Goal: Task Accomplishment & Management: Manage account settings

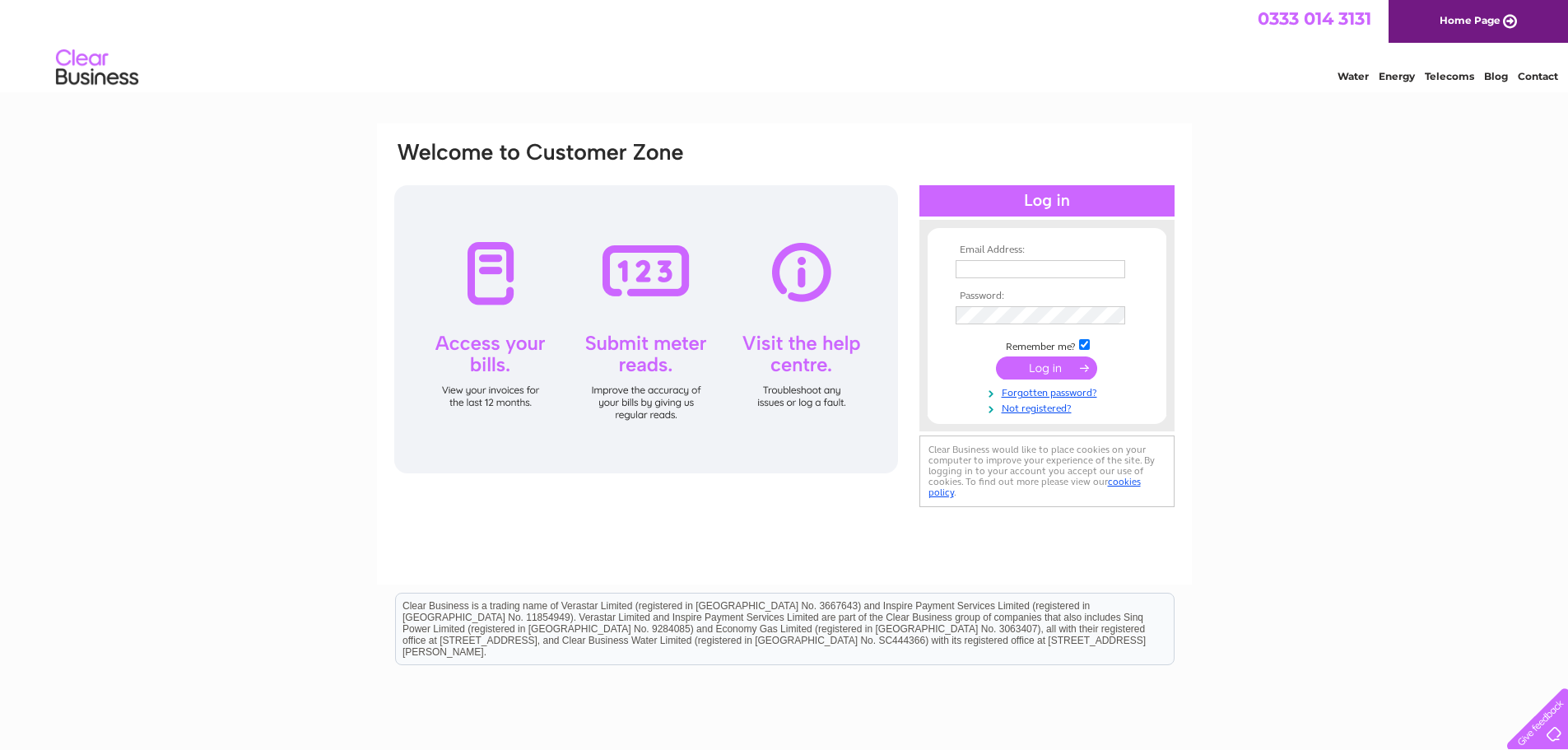
type input "info@ekmot.co.uk"
click at [1041, 370] on input "submit" at bounding box center [1047, 367] width 101 height 23
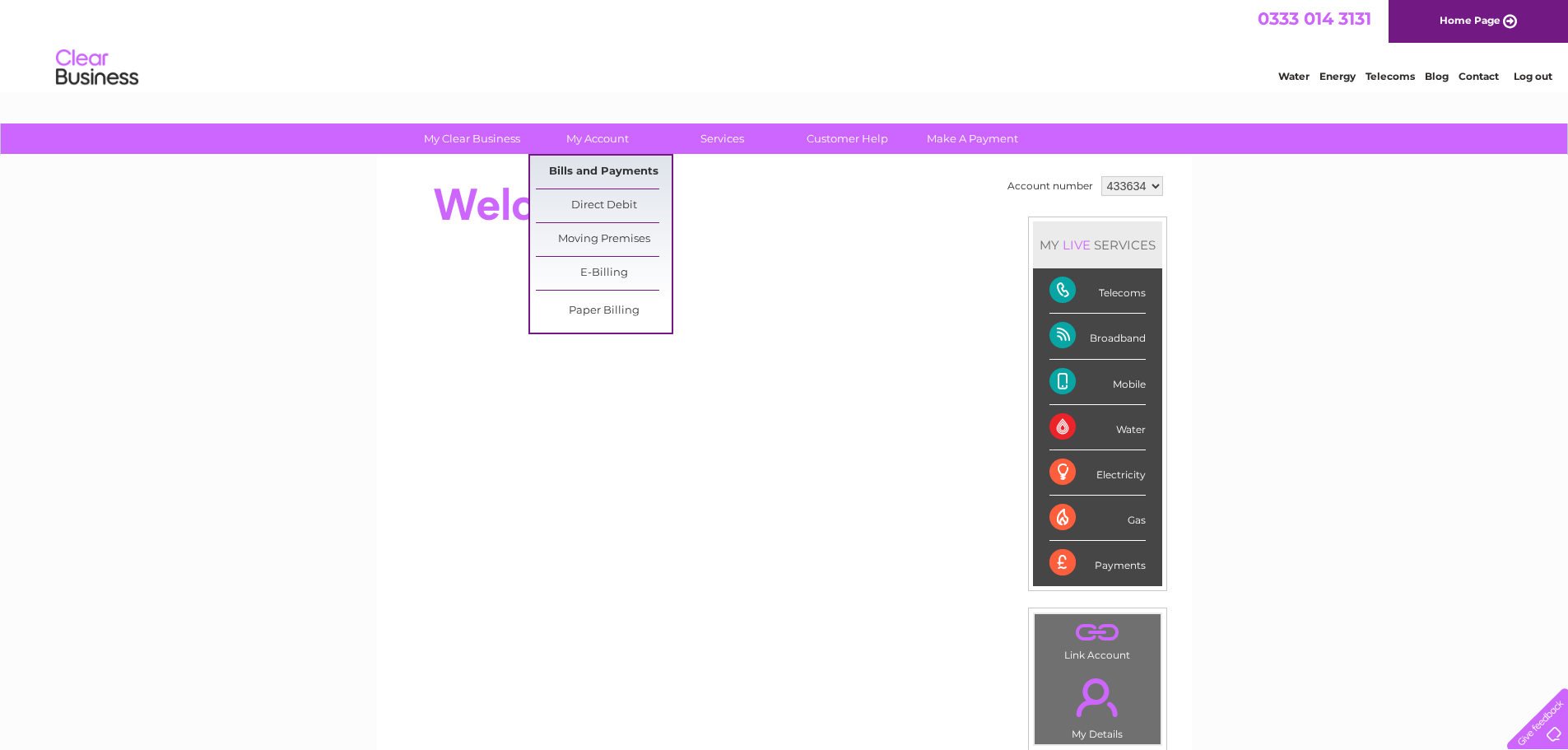
click at [595, 166] on link "Bills and Payments" at bounding box center [603, 172] width 136 height 33
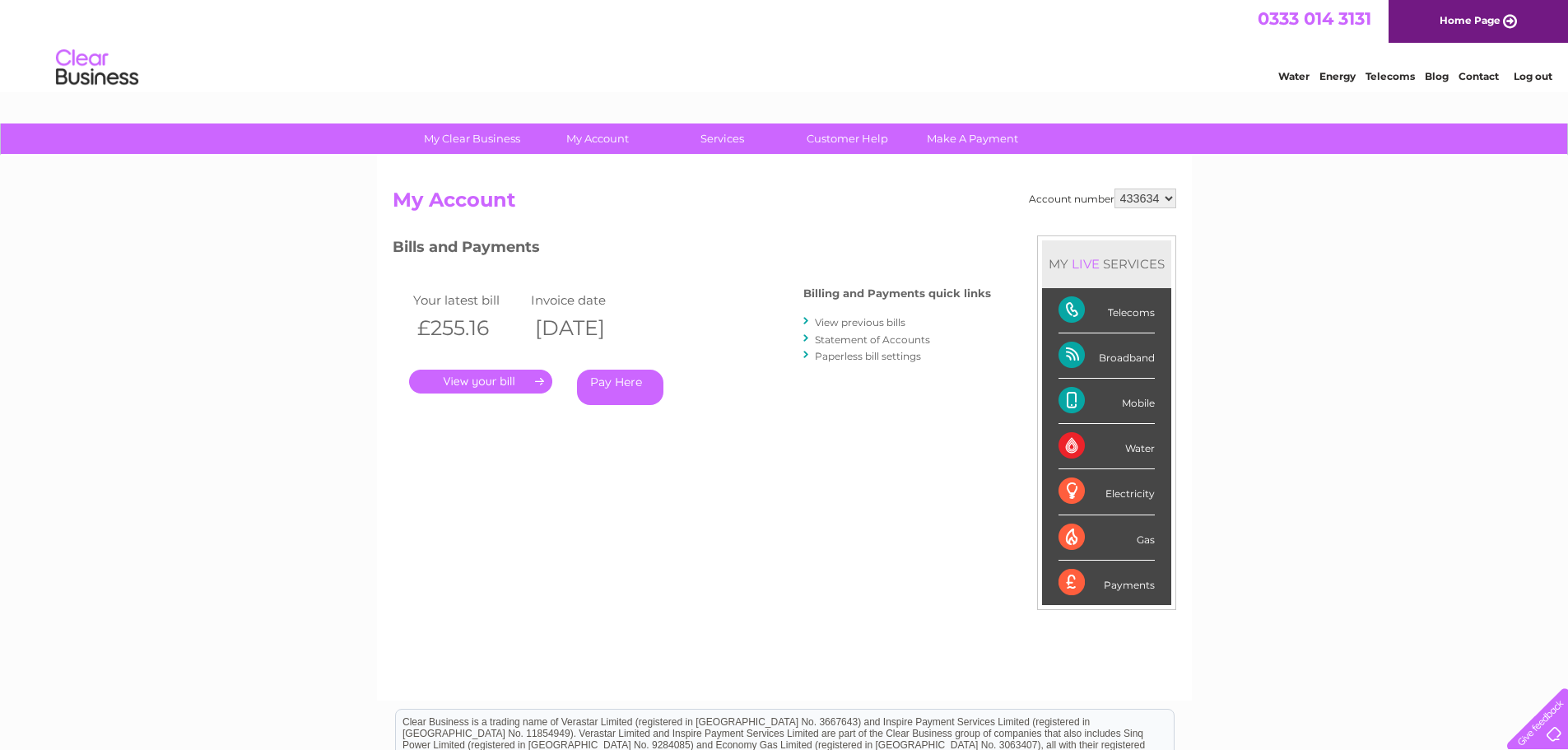
click at [867, 321] on link "View previous bills" at bounding box center [860, 322] width 91 height 12
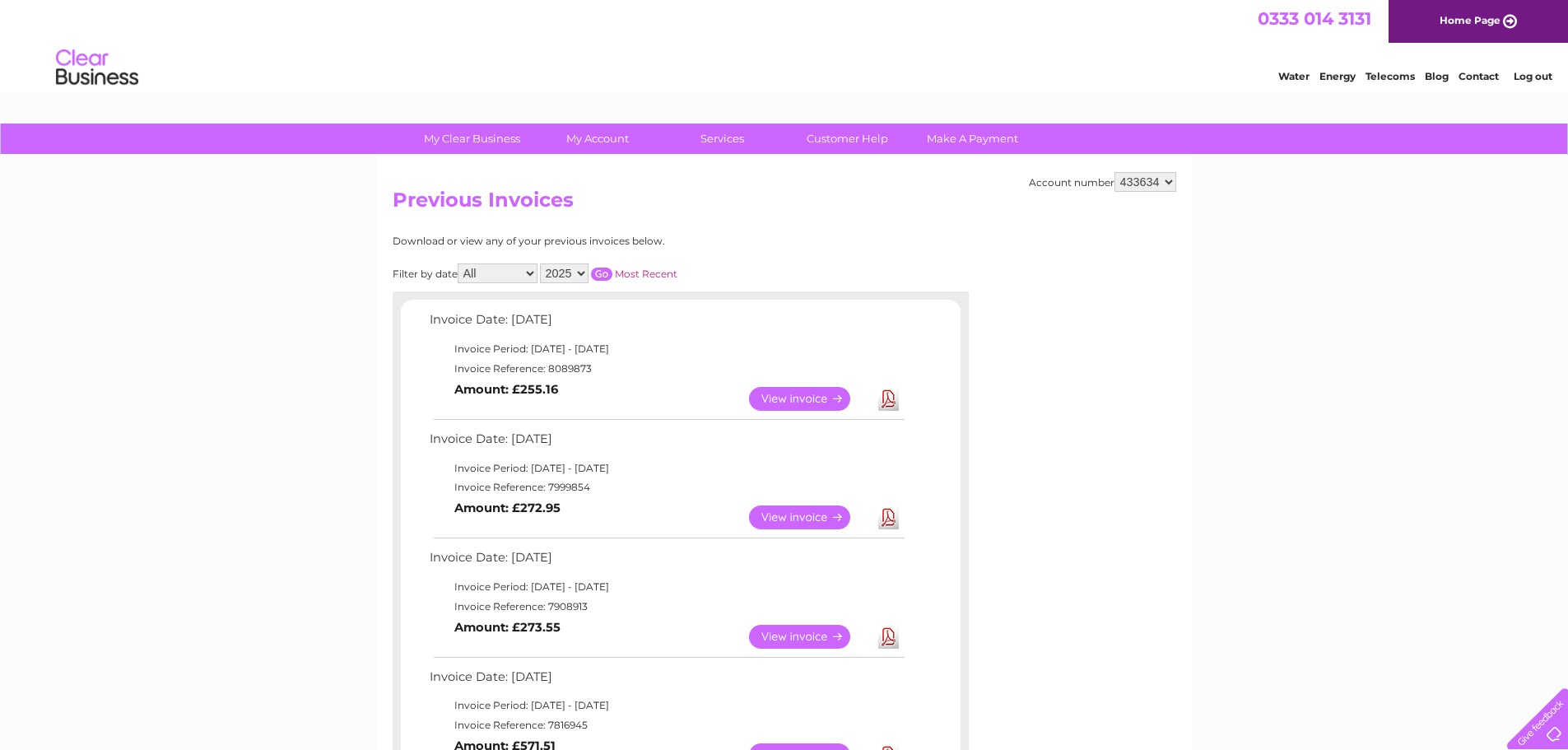
click at [828, 637] on link "View" at bounding box center [810, 636] width 121 height 24
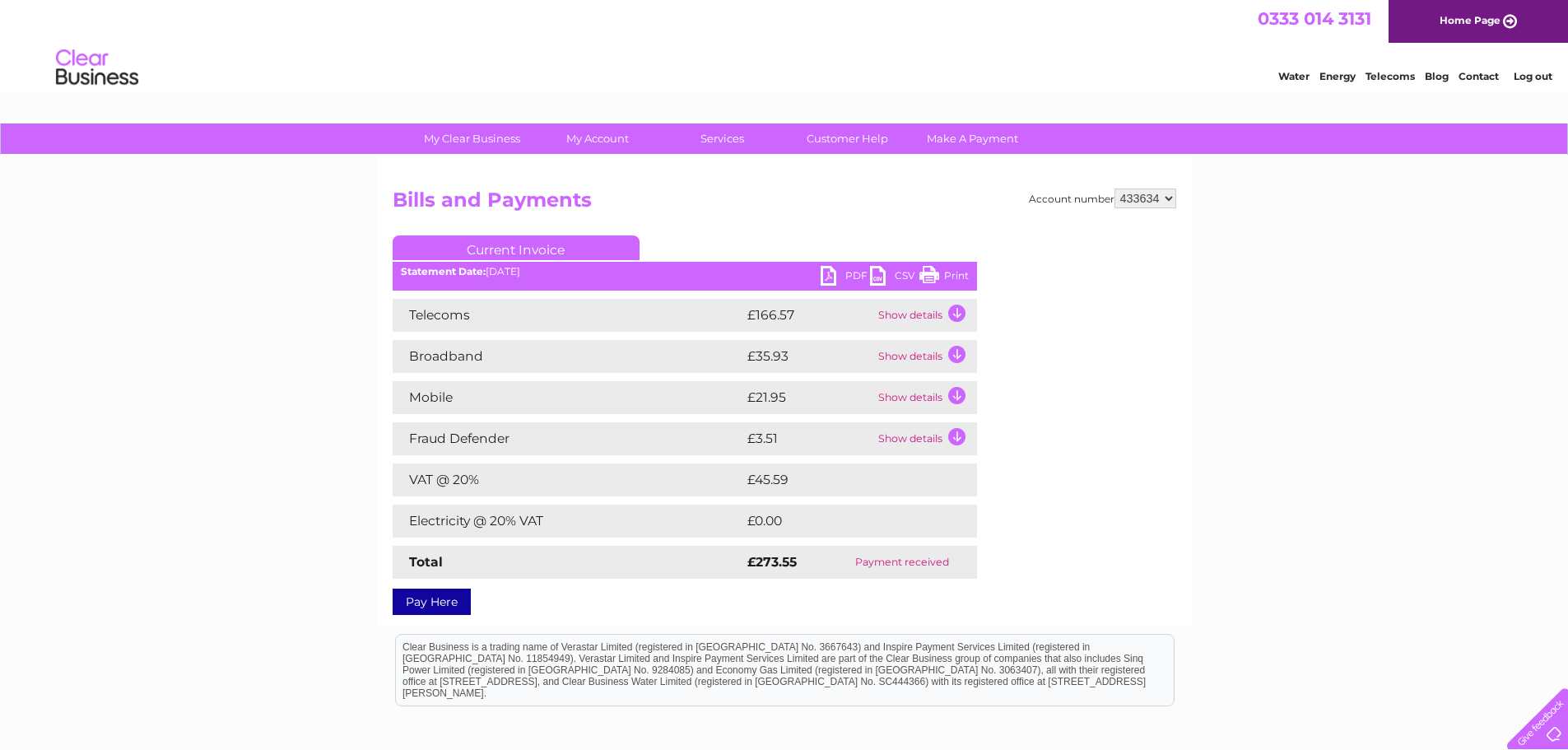
click at [951, 272] on link "Print" at bounding box center [944, 278] width 50 height 24
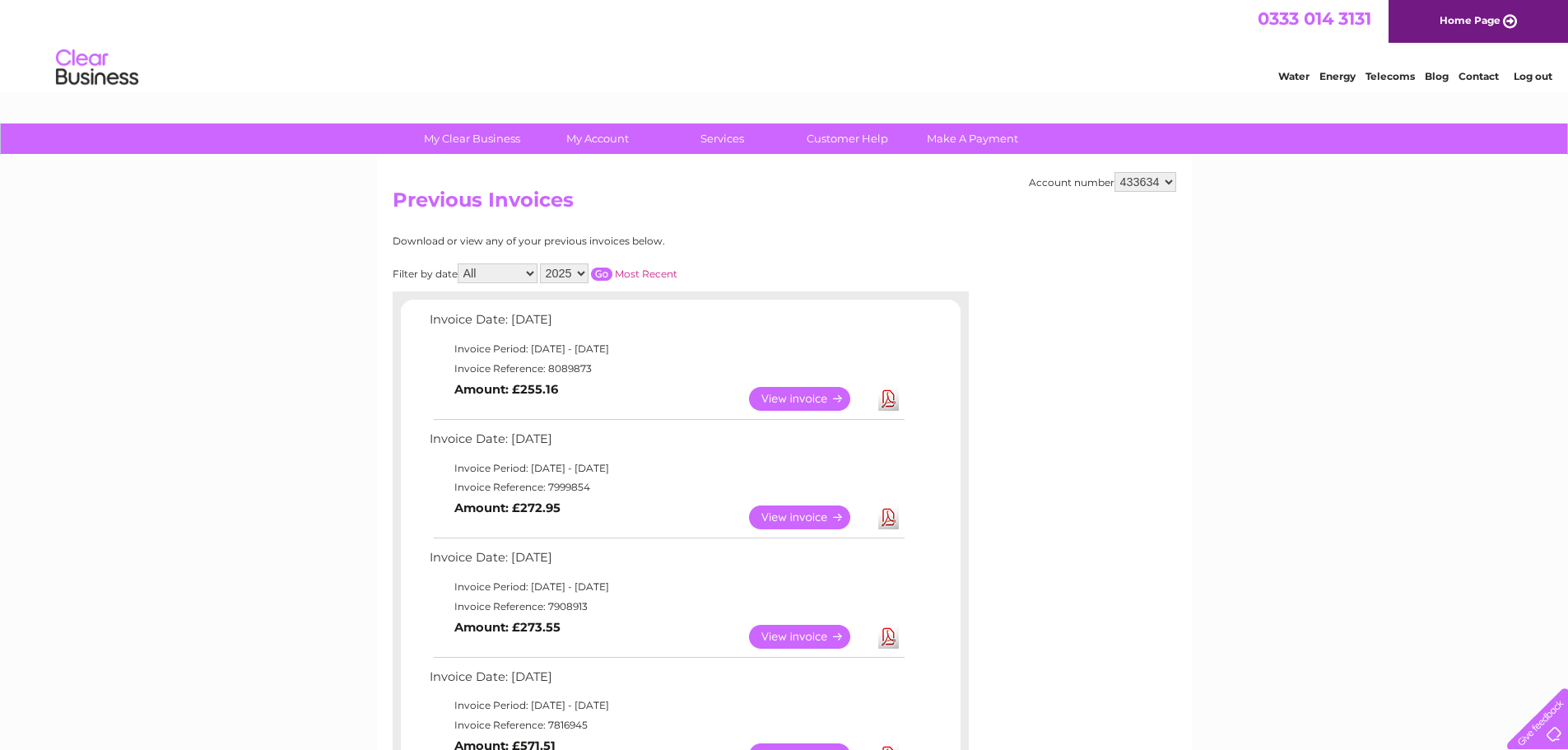
click at [796, 517] on link "View" at bounding box center [810, 517] width 121 height 24
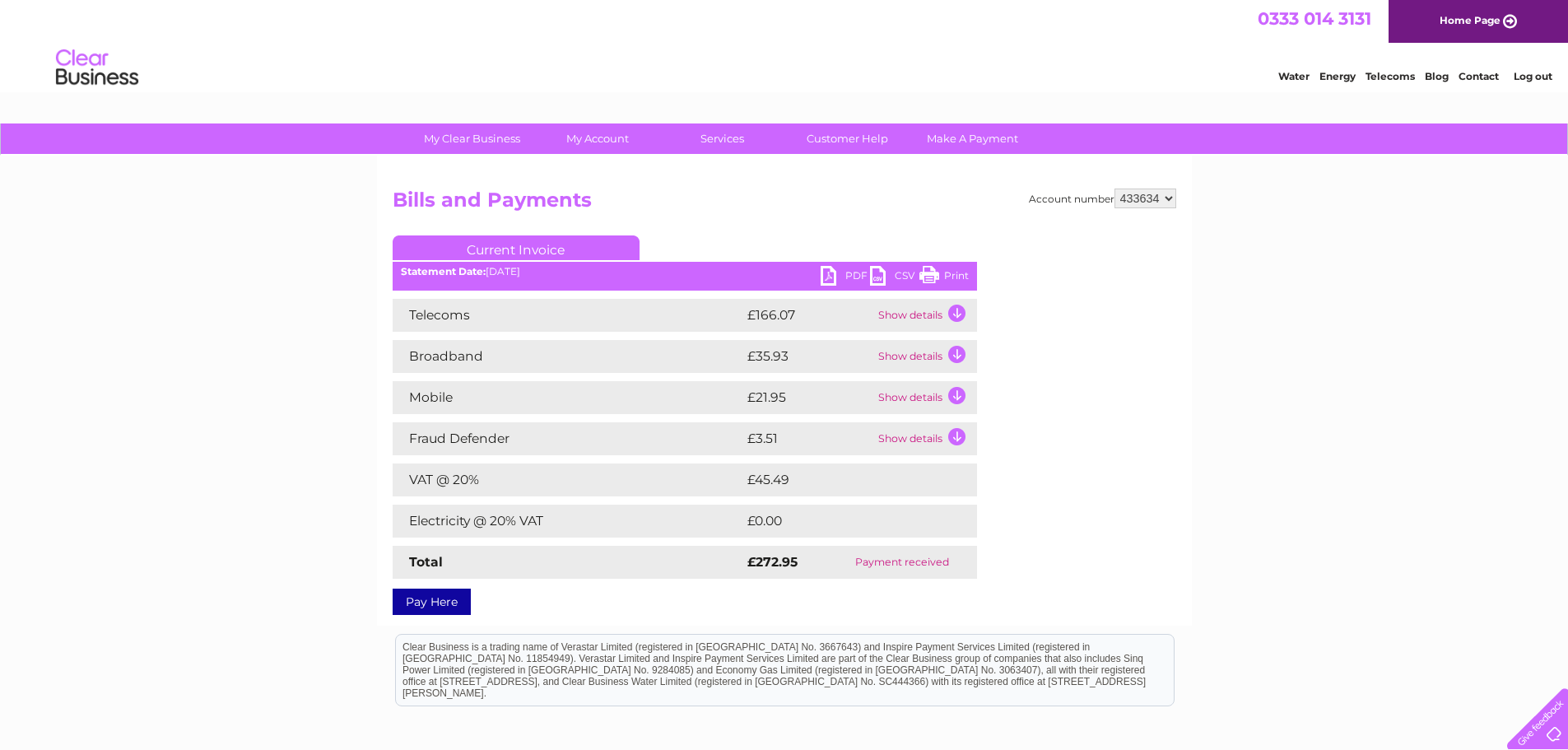
click at [940, 280] on link "Print" at bounding box center [944, 278] width 50 height 24
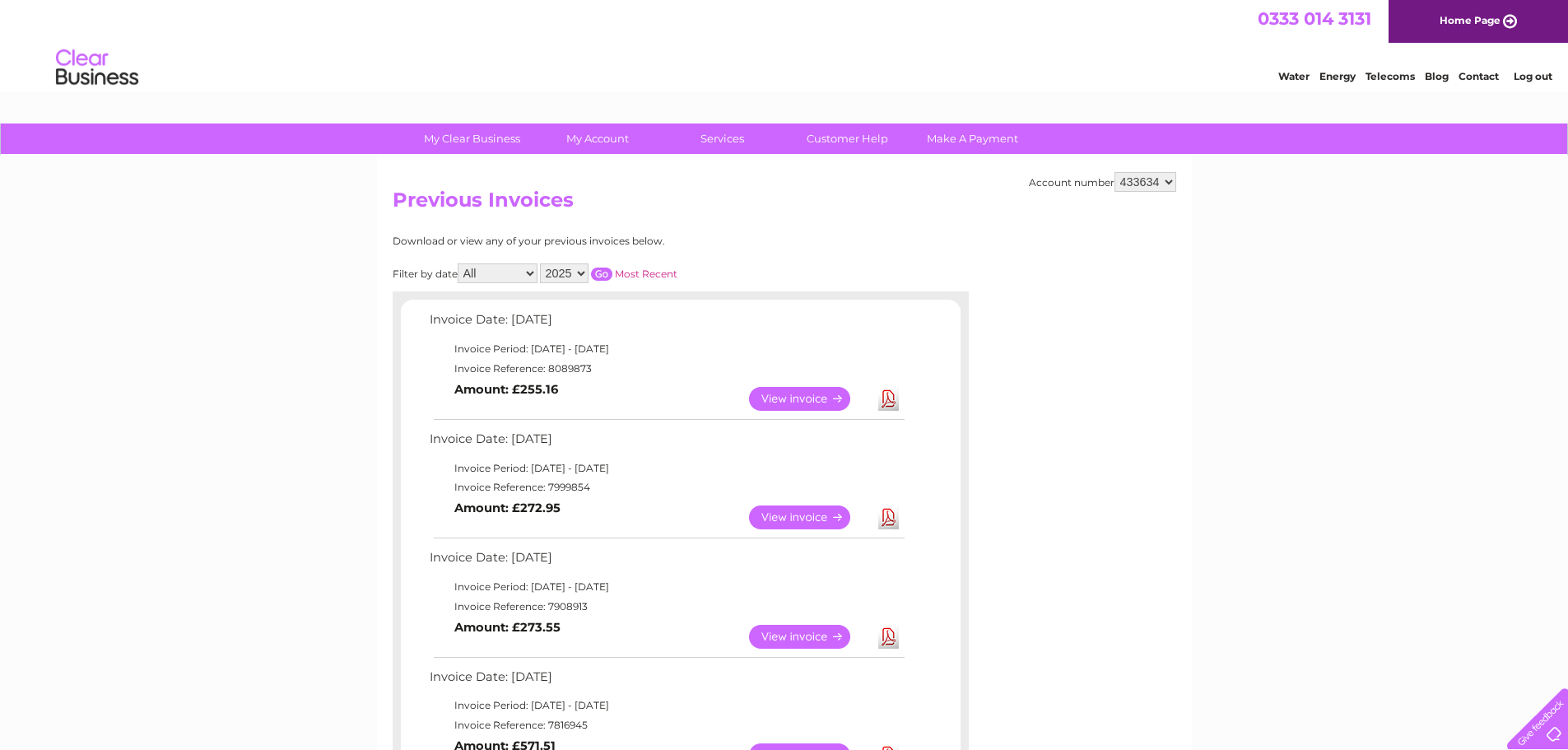
click at [775, 398] on link "View" at bounding box center [810, 399] width 121 height 24
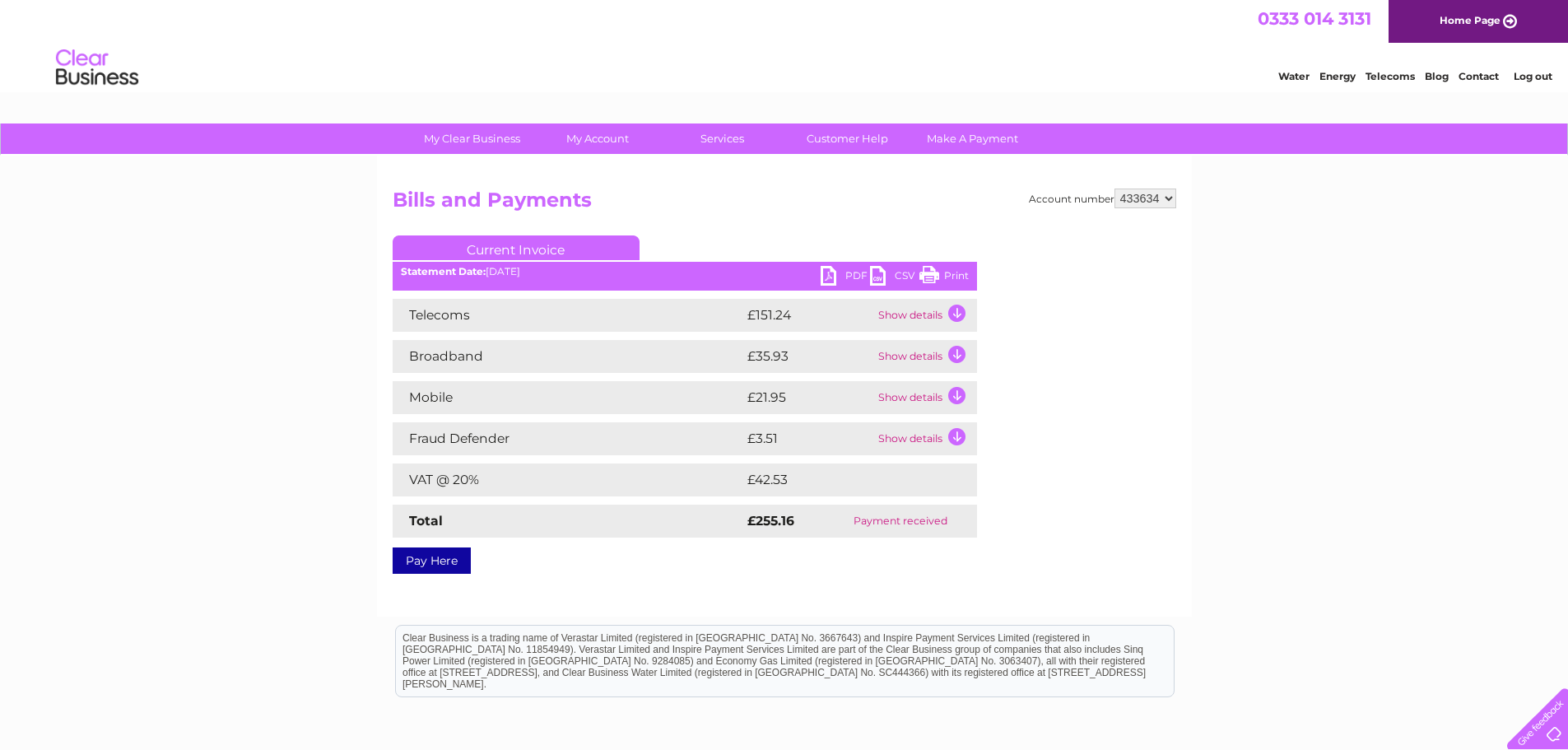
click at [930, 276] on link "Print" at bounding box center [944, 278] width 50 height 24
